Goal: Information Seeking & Learning: Learn about a topic

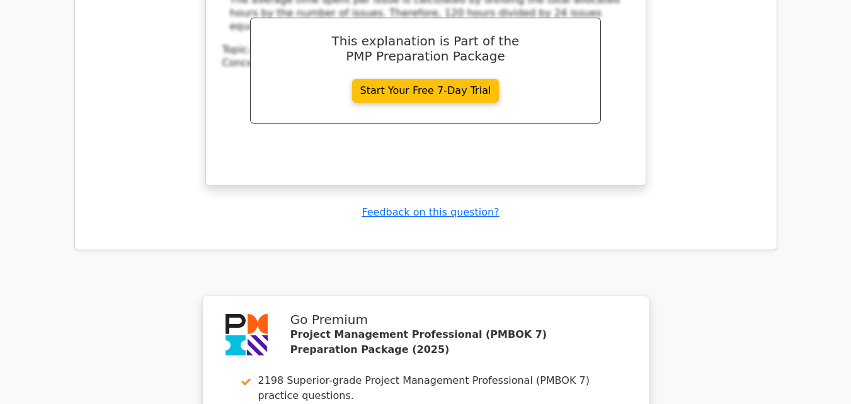
scroll to position [6372, 0]
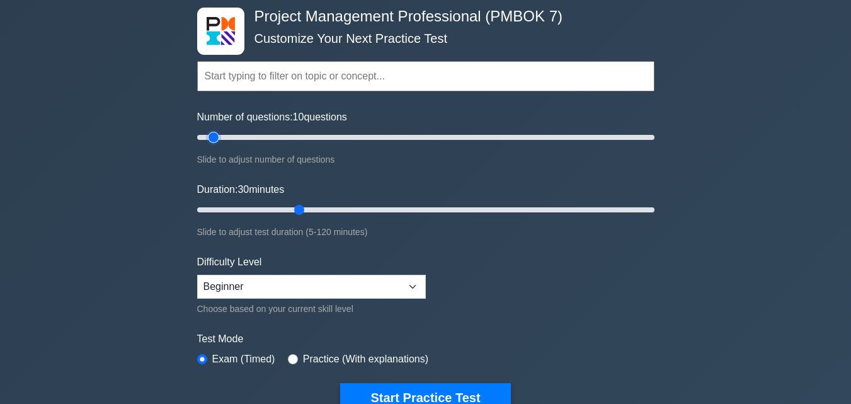
drag, startPoint x: 229, startPoint y: 145, endPoint x: 213, endPoint y: 147, distance: 15.3
type input "10"
click at [213, 145] on input "Number of questions: 10 questions" at bounding box center [425, 137] width 457 height 15
drag, startPoint x: 296, startPoint y: 207, endPoint x: 241, endPoint y: 215, distance: 55.4
type input "15"
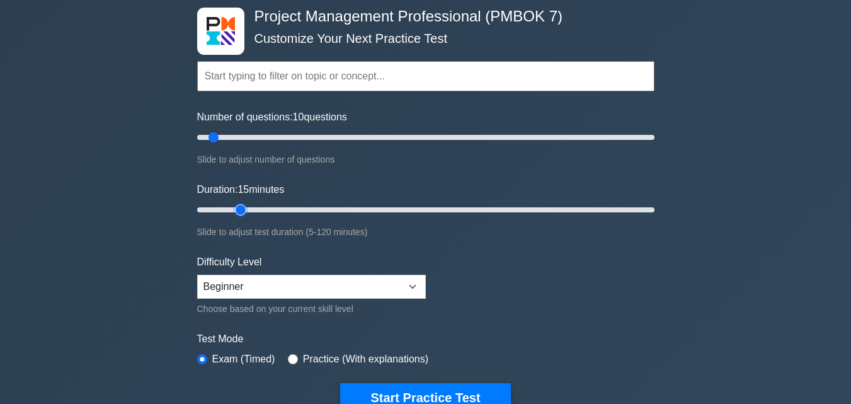
click at [241, 215] on input "Duration: 15 minutes" at bounding box center [425, 209] width 457 height 15
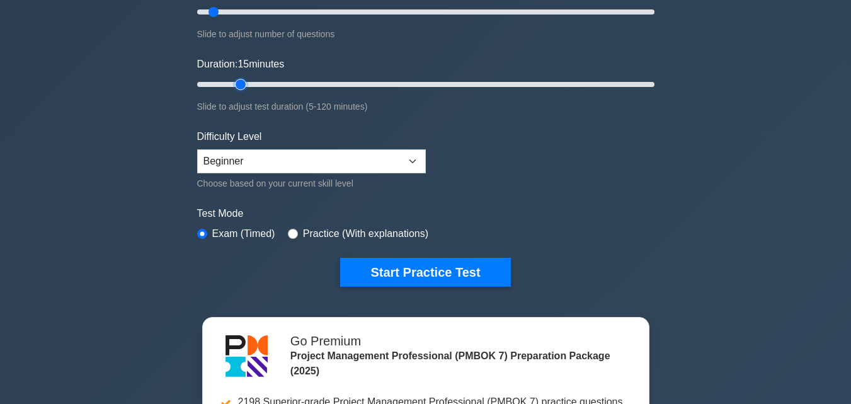
scroll to position [189, 0]
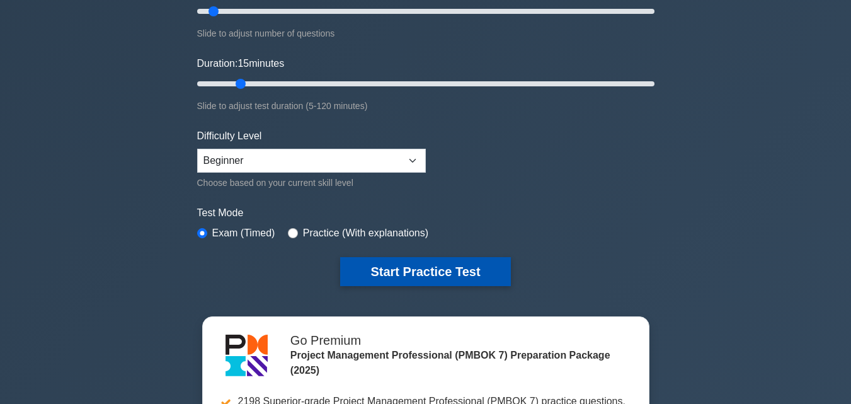
click at [388, 257] on button "Start Practice Test" at bounding box center [425, 271] width 170 height 29
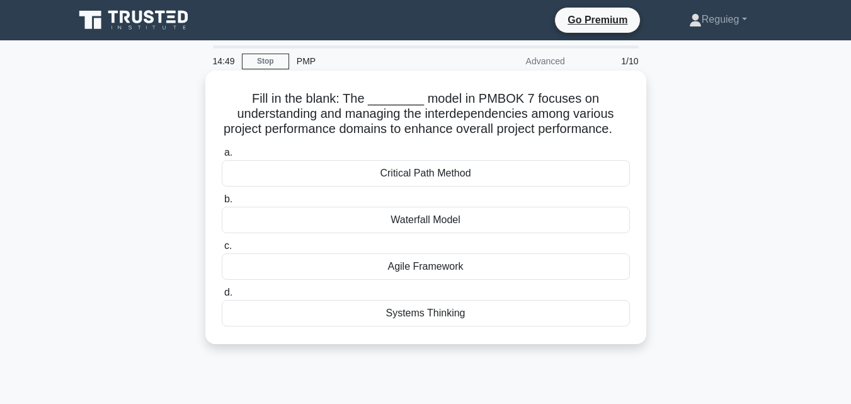
click at [411, 326] on div "Systems Thinking" at bounding box center [426, 313] width 408 height 26
click at [222, 297] on input "d. Systems Thinking" at bounding box center [222, 292] width 0 height 8
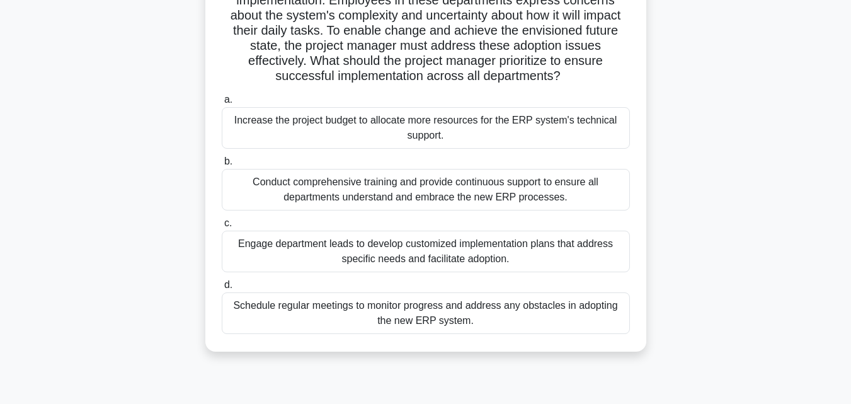
scroll to position [252, 0]
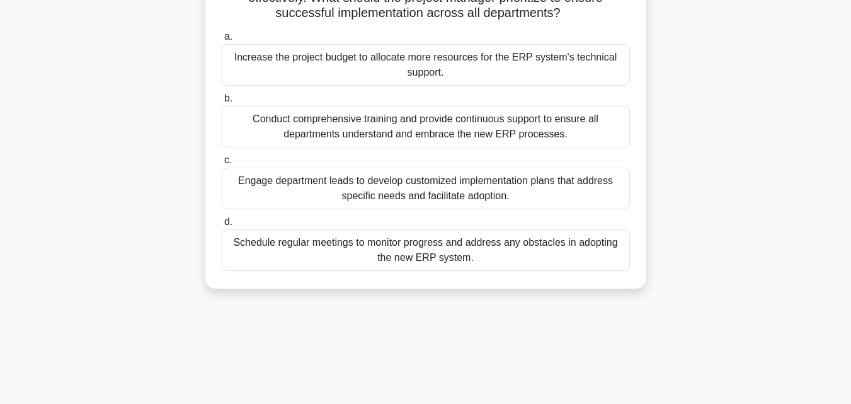
click at [309, 145] on div "Conduct comprehensive training and provide continuous support to ensure all dep…" at bounding box center [426, 127] width 408 height 42
click at [222, 103] on input "b. Conduct comprehensive training and provide continuous support to ensure all …" at bounding box center [222, 98] width 0 height 8
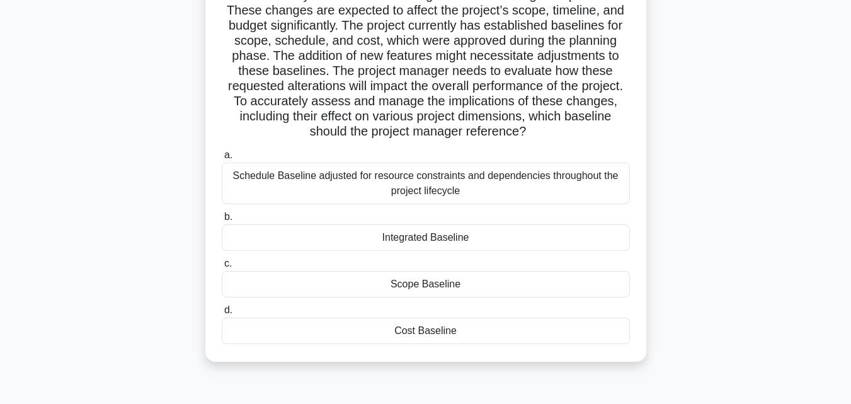
scroll to position [126, 0]
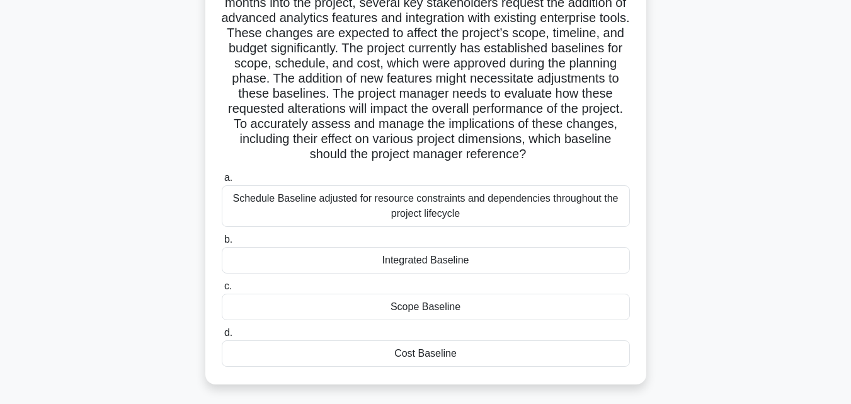
click at [286, 217] on div "Schedule Baseline adjusted for resource constraints and dependencies throughout…" at bounding box center [426, 206] width 408 height 42
click at [222, 182] on input "a. Schedule Baseline adjusted for resource constraints and dependencies through…" at bounding box center [222, 178] width 0 height 8
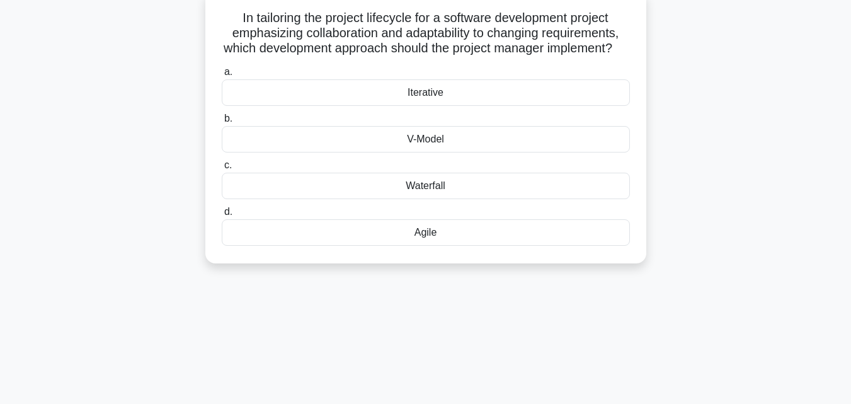
scroll to position [0, 0]
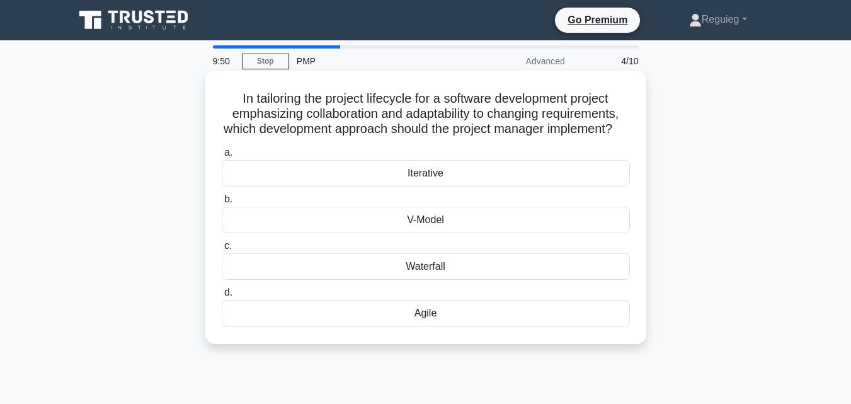
click at [279, 280] on div "Waterfall" at bounding box center [426, 266] width 408 height 26
click at [222, 250] on input "c. Waterfall" at bounding box center [222, 246] width 0 height 8
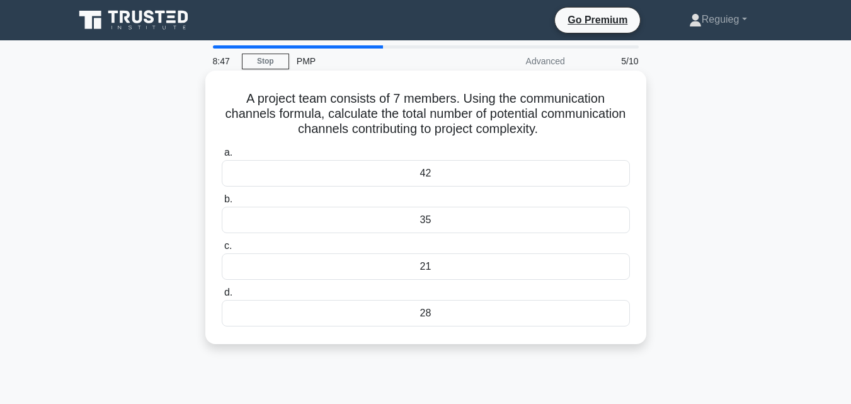
click at [377, 263] on div "21" at bounding box center [426, 266] width 408 height 26
click at [222, 250] on input "c. 21" at bounding box center [222, 246] width 0 height 8
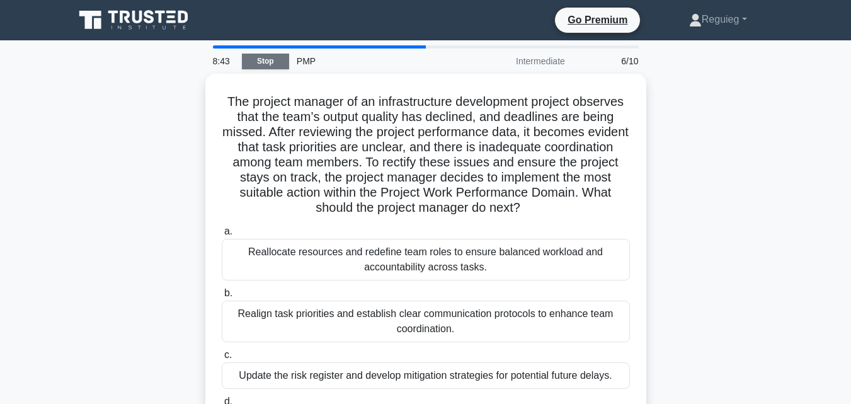
click at [271, 64] on link "Stop" at bounding box center [265, 62] width 47 height 16
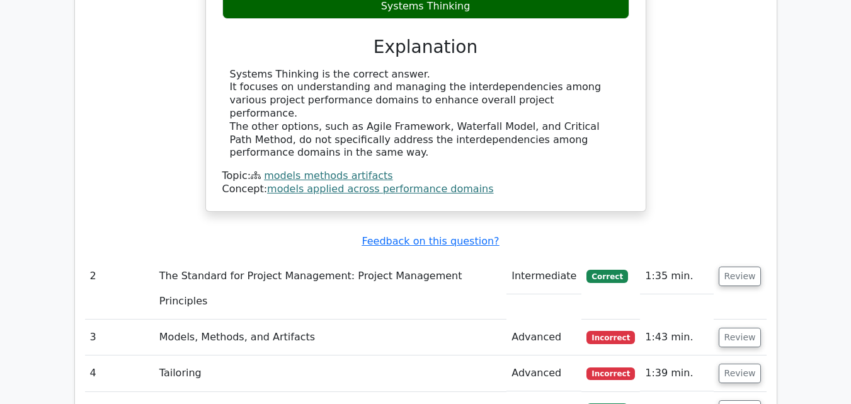
scroll to position [1322, 0]
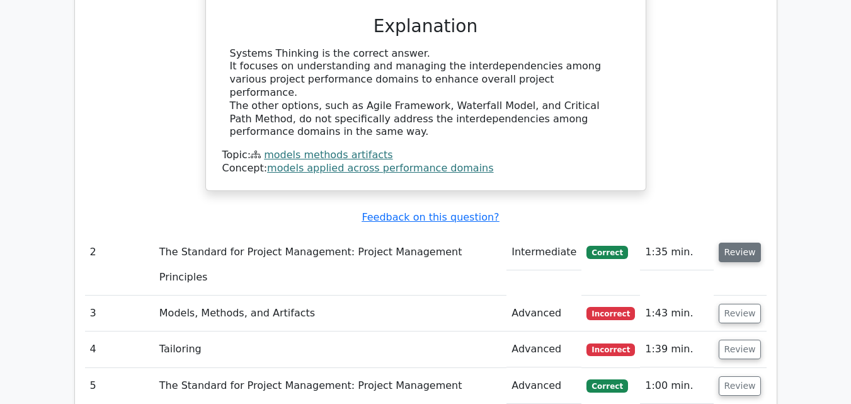
click at [739, 242] on button "Review" at bounding box center [739, 252] width 43 height 20
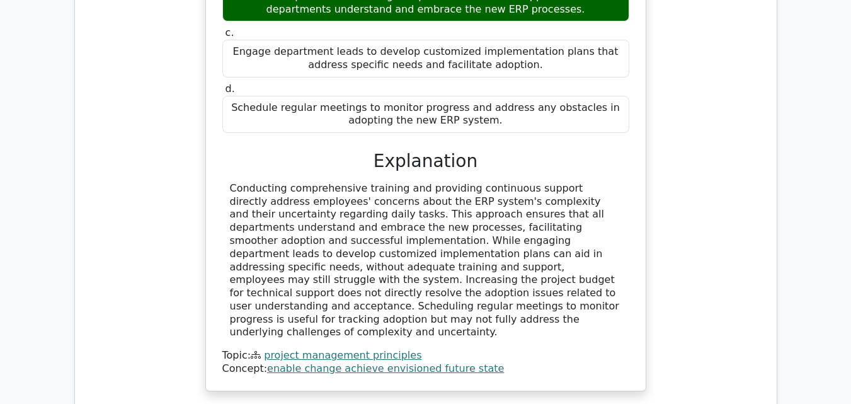
scroll to position [2015, 0]
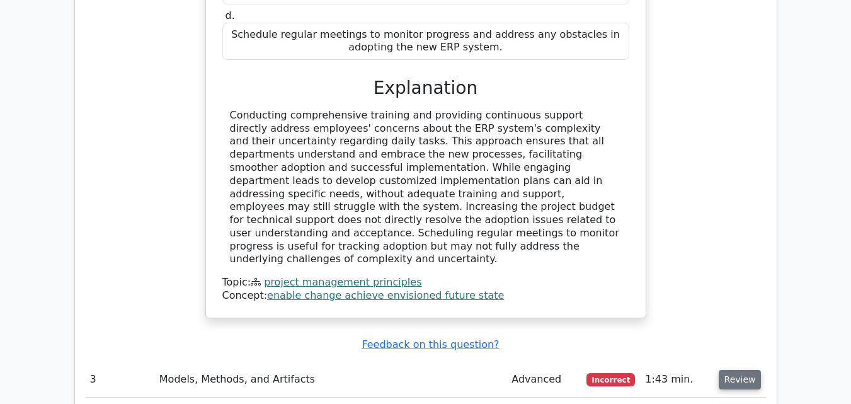
click at [730, 370] on button "Review" at bounding box center [739, 380] width 43 height 20
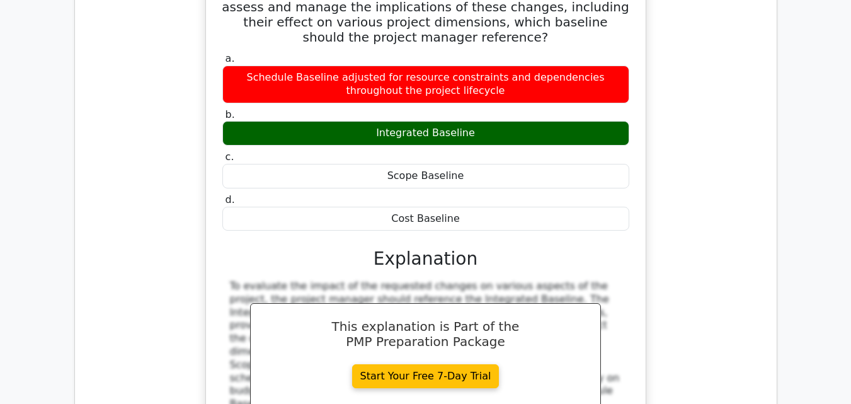
scroll to position [2645, 0]
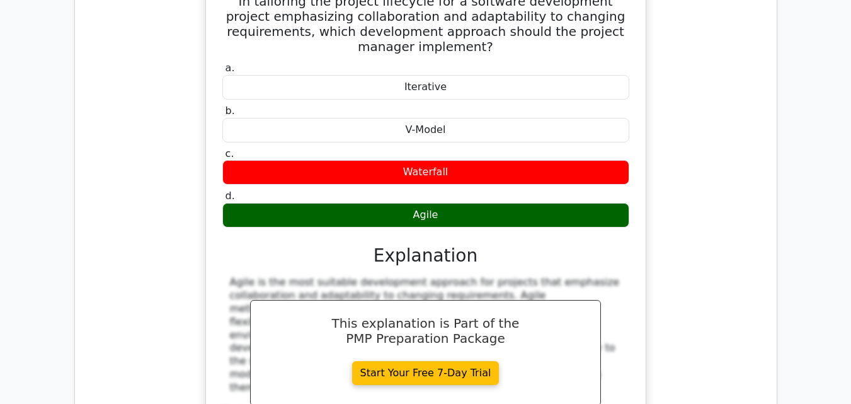
scroll to position [3211, 0]
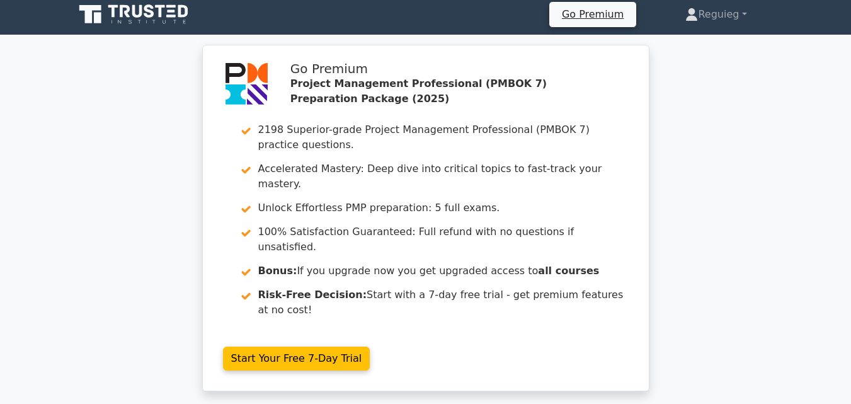
scroll to position [0, 0]
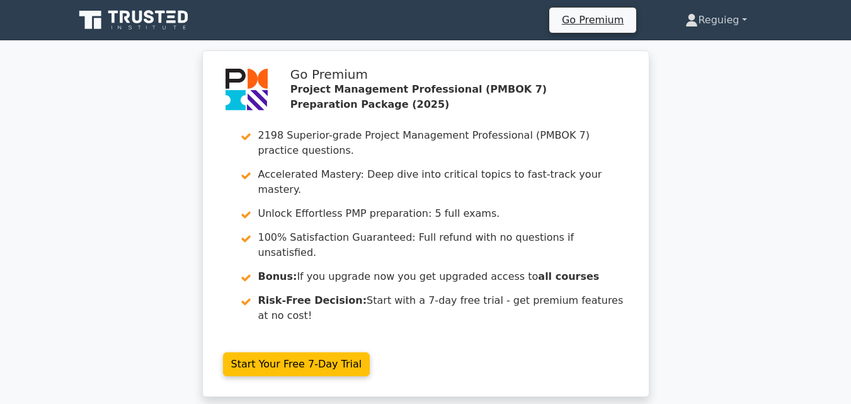
click at [742, 23] on link "Reguieg" at bounding box center [716, 20] width 122 height 25
click at [686, 52] on link "Profile" at bounding box center [704, 50] width 99 height 20
